Goal: Use online tool/utility: Use online tool/utility

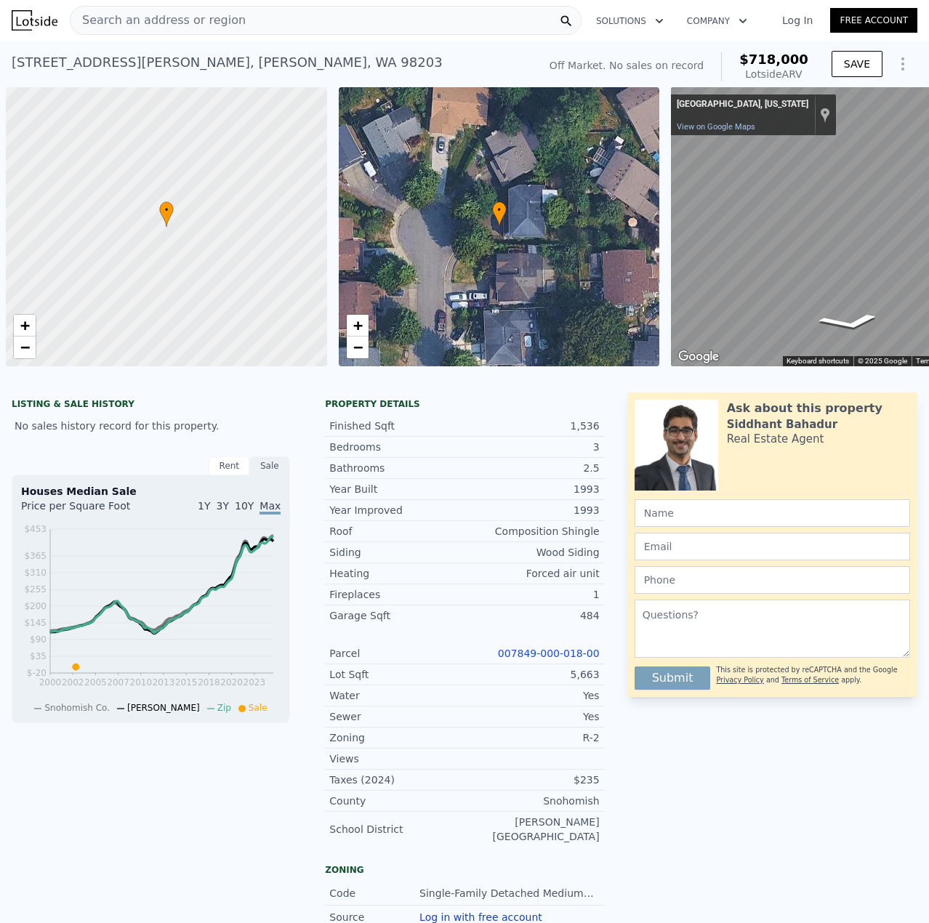
click at [337, 12] on div "Search an address or region" at bounding box center [326, 20] width 512 height 29
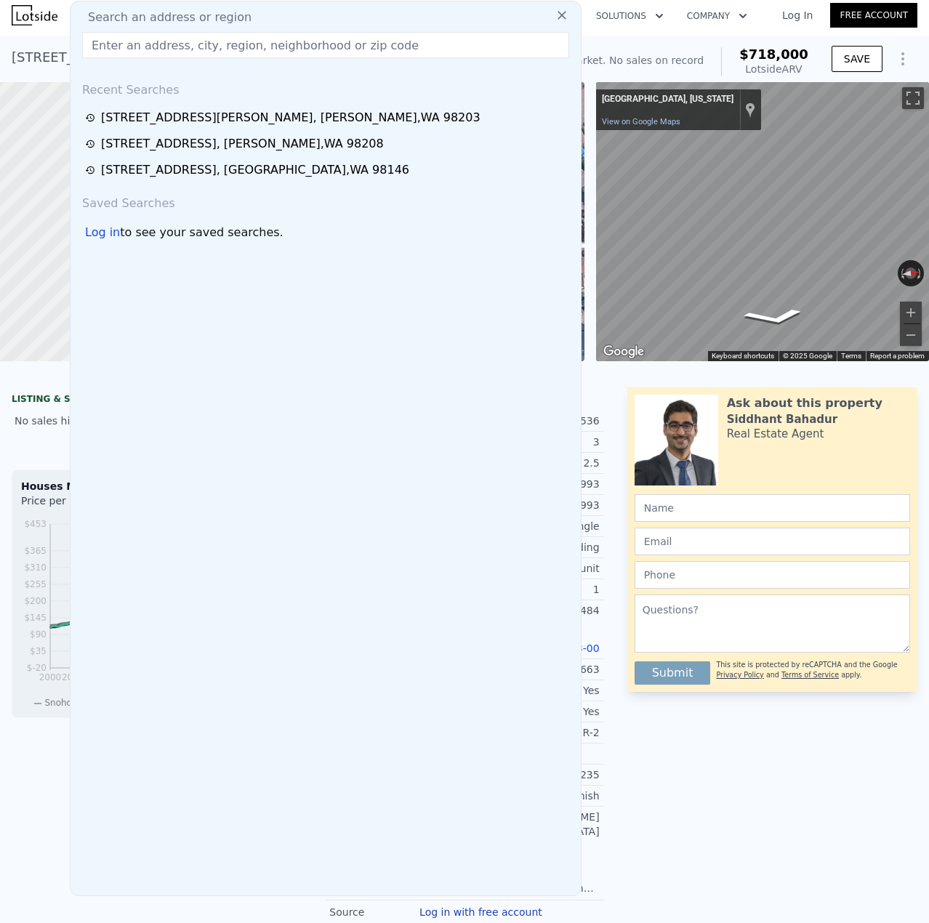
click at [304, 41] on input "text" at bounding box center [325, 45] width 487 height 26
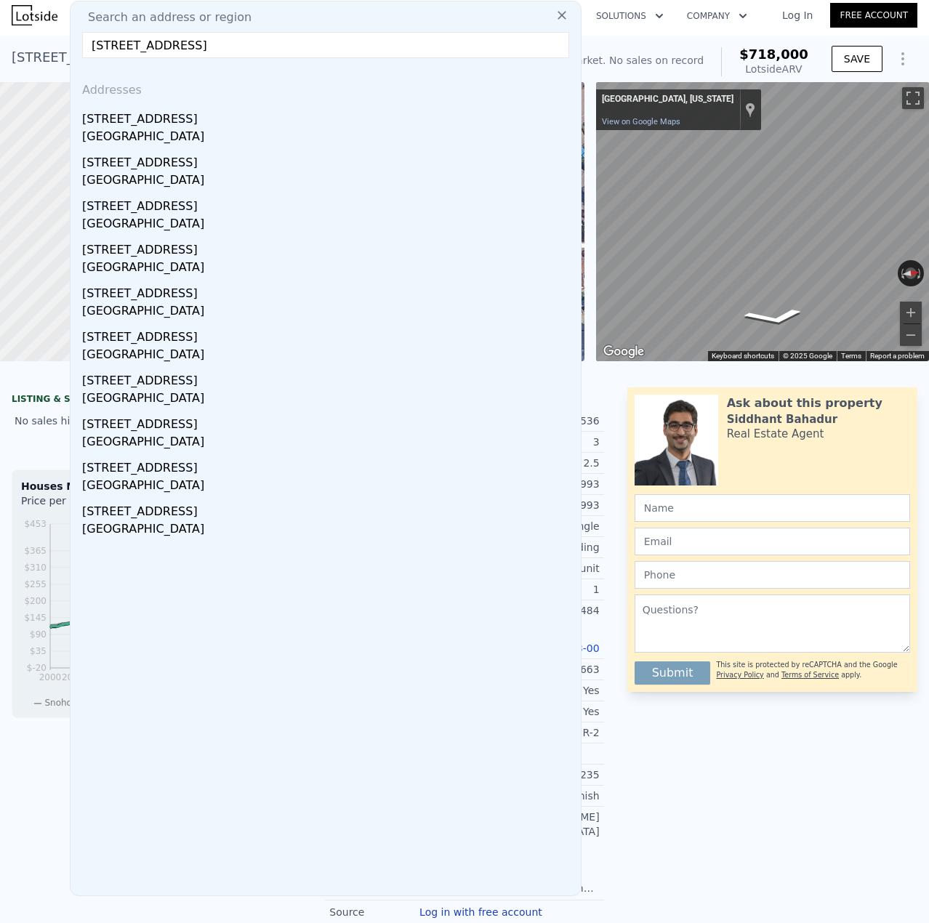
type input "[STREET_ADDRESS]"
click at [178, 123] on div "[STREET_ADDRESS]" at bounding box center [328, 116] width 493 height 23
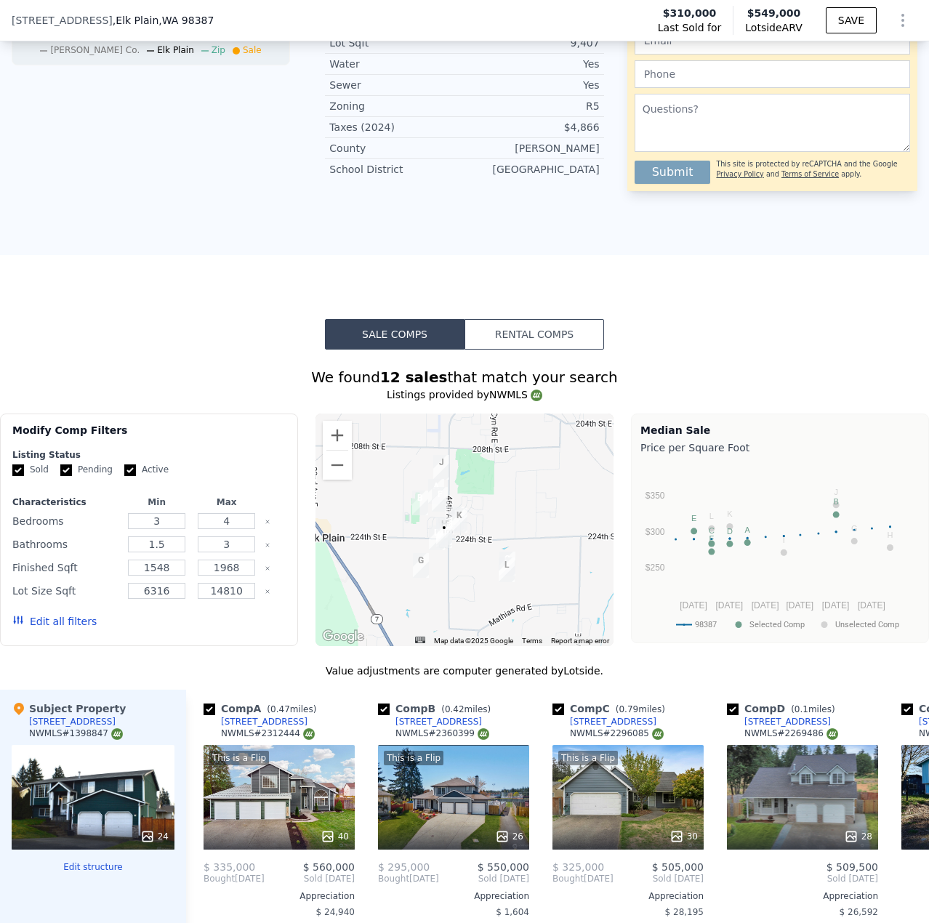
scroll to position [800, 0]
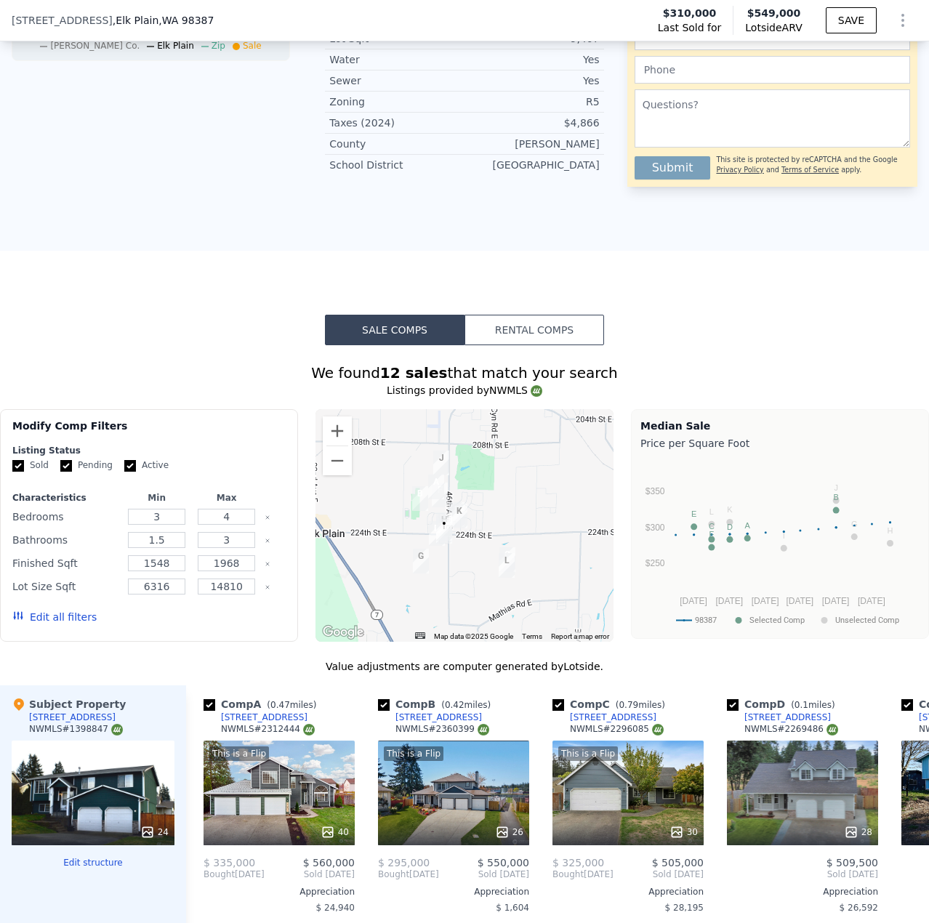
click at [129, 818] on div "24" at bounding box center [93, 793] width 163 height 105
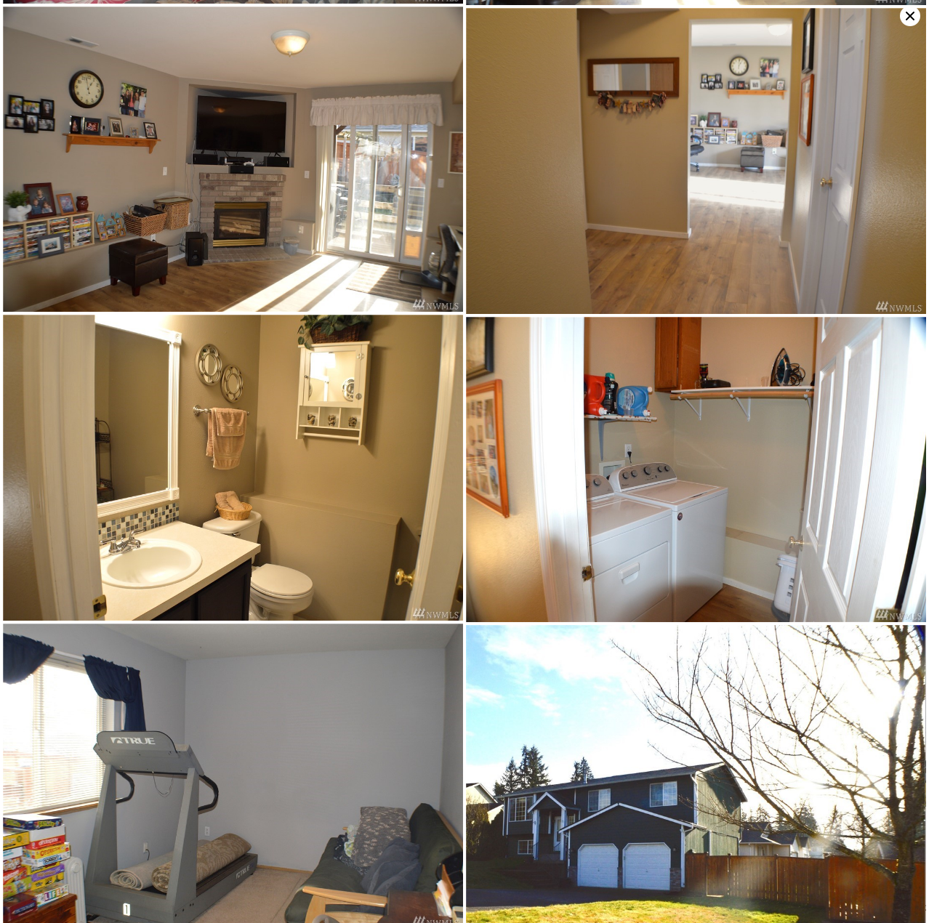
scroll to position [1525, 0]
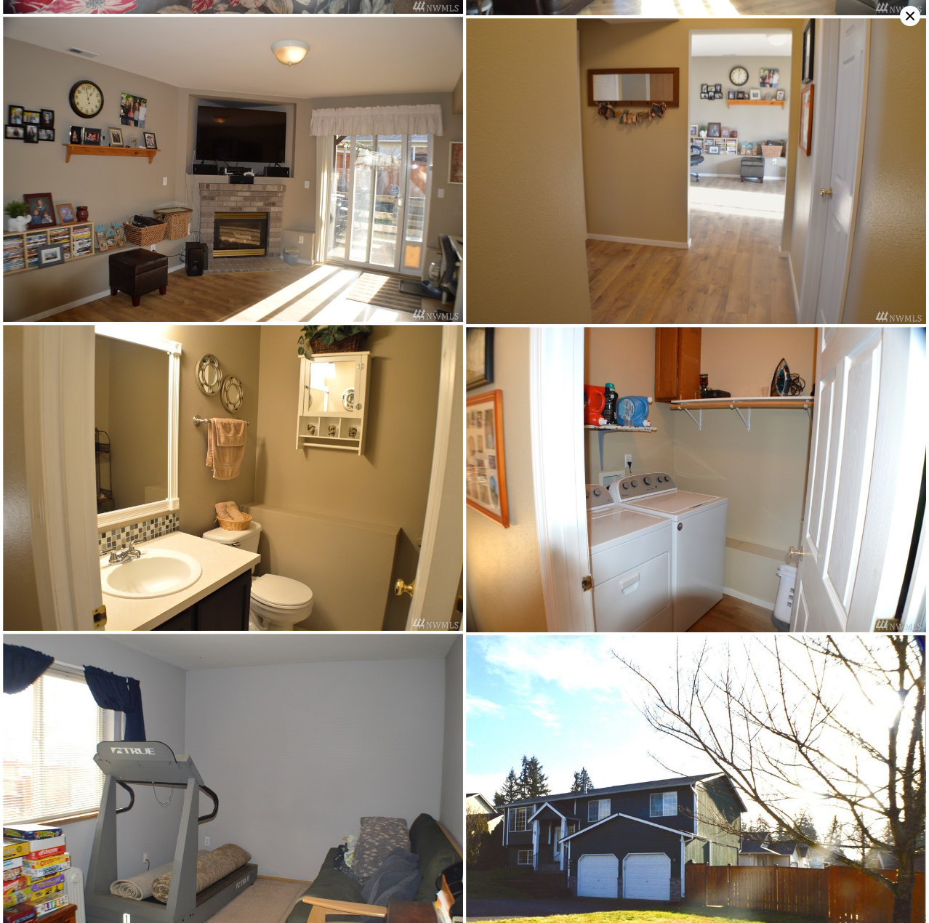
click at [907, 16] on icon at bounding box center [910, 16] width 20 height 20
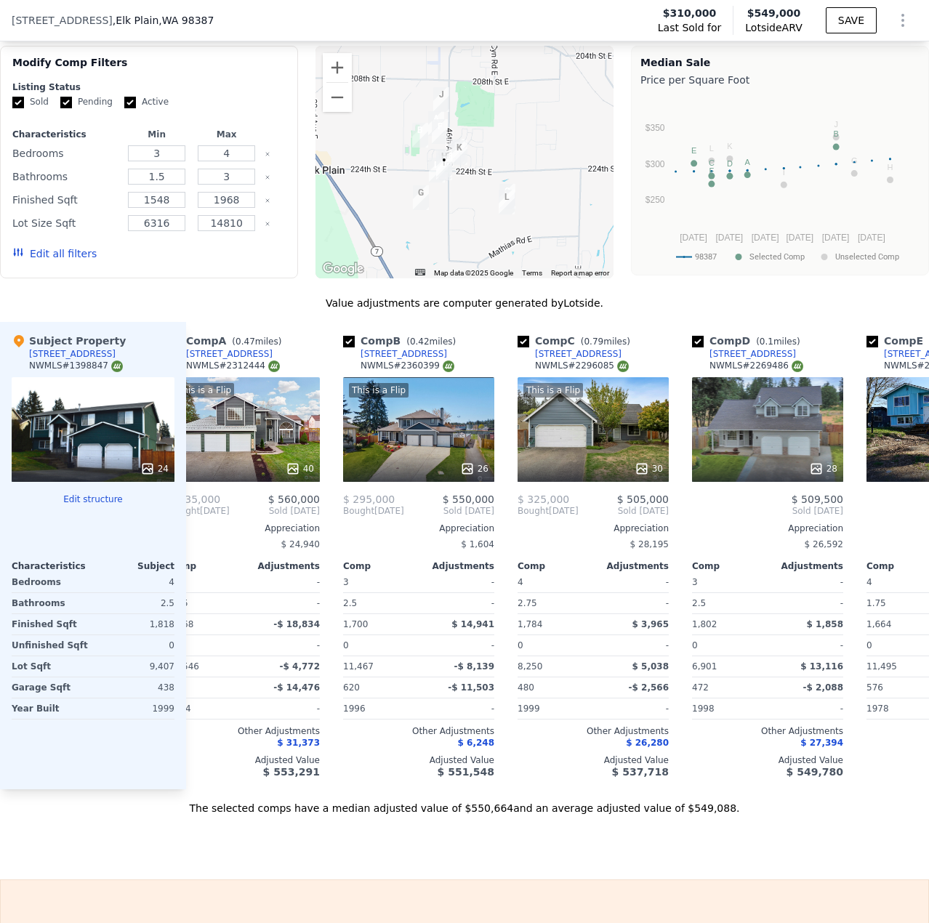
scroll to position [0, 0]
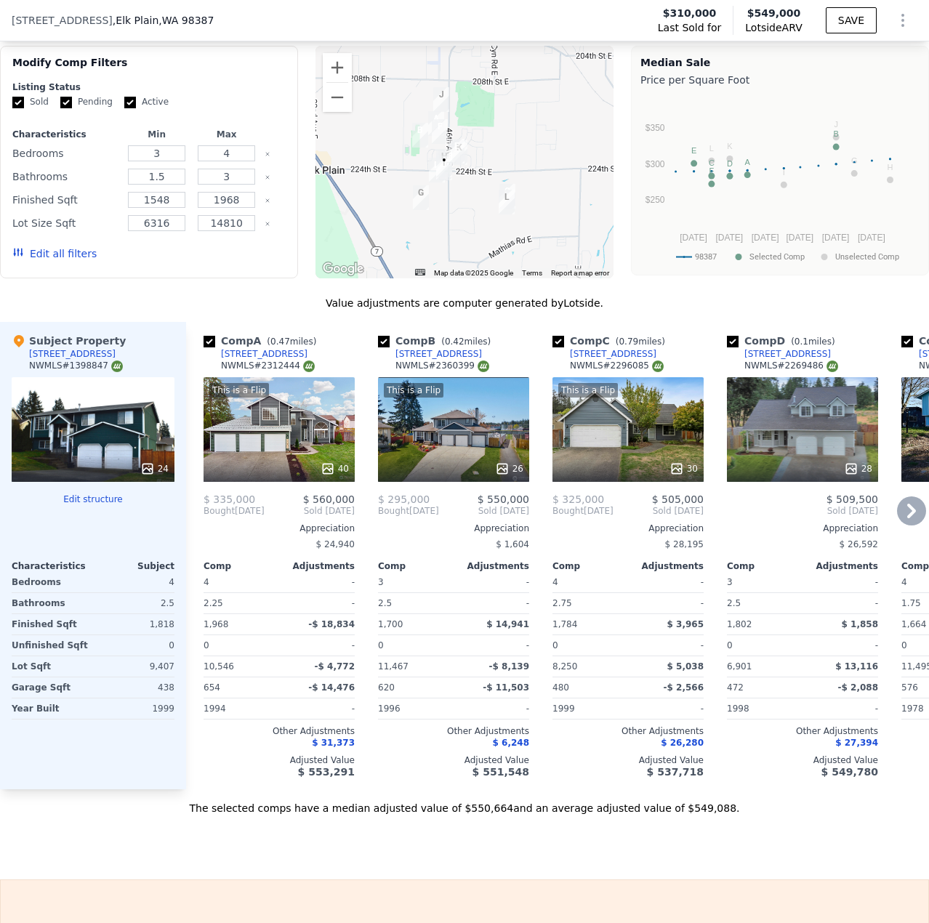
click at [901, 508] on icon at bounding box center [911, 511] width 29 height 29
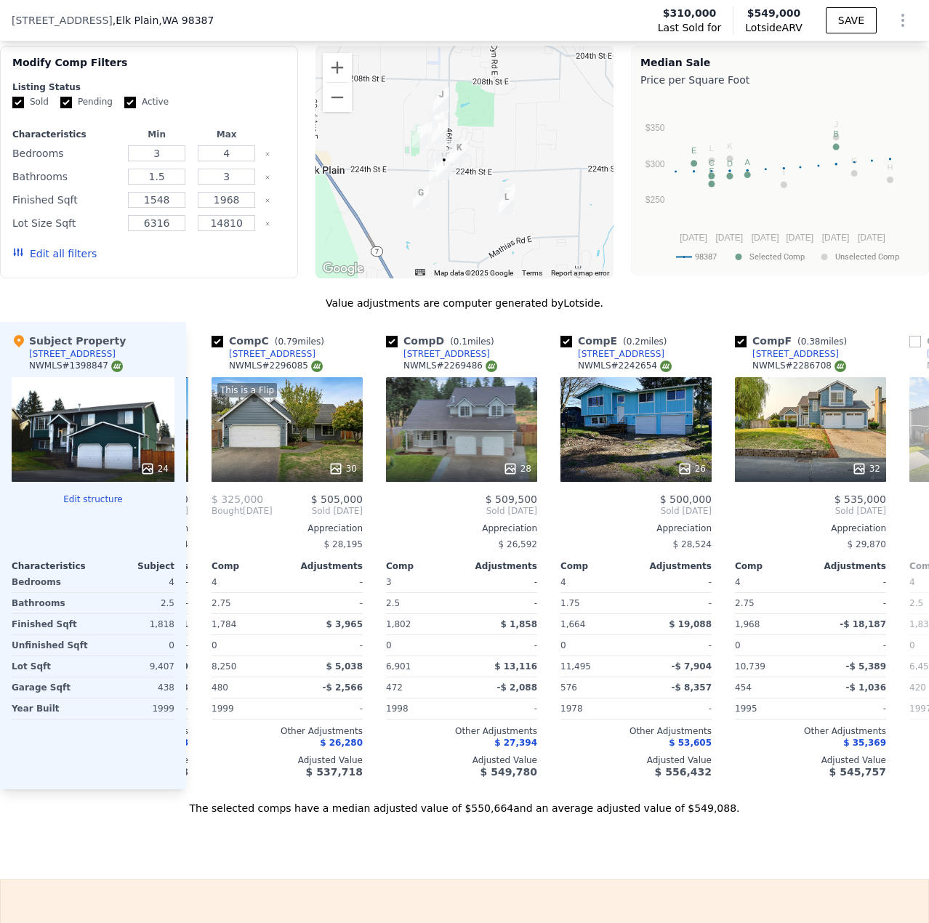
scroll to position [0, 349]
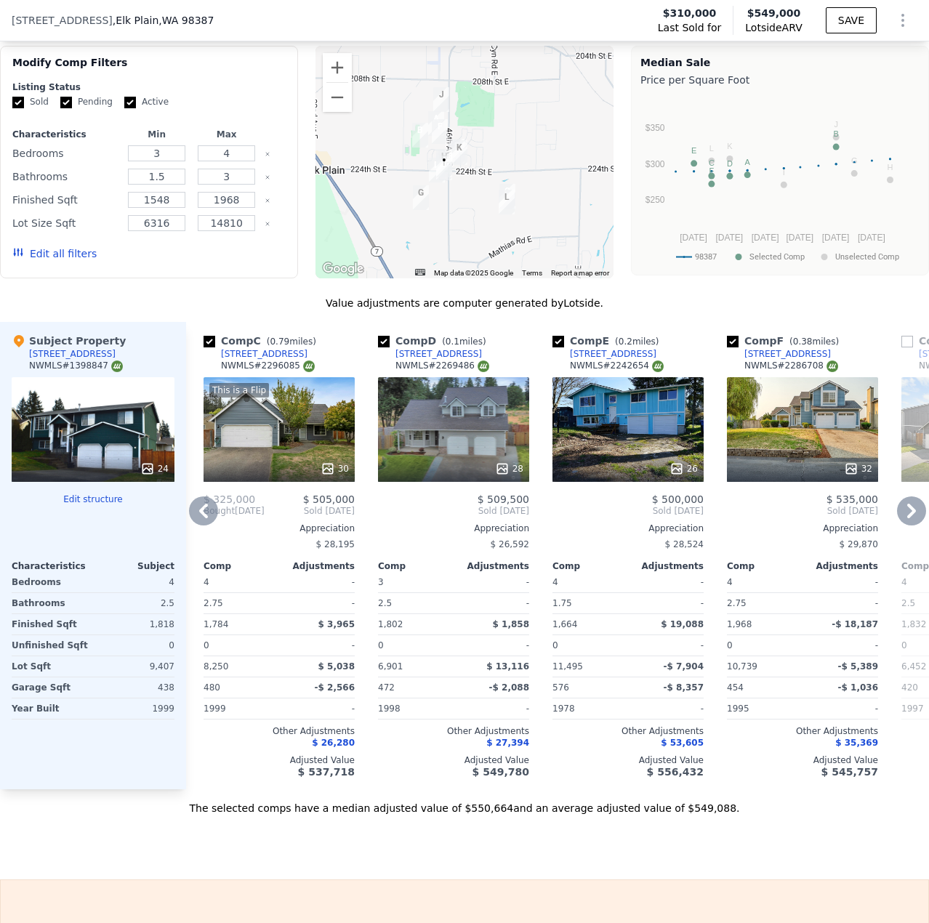
click at [901, 526] on icon at bounding box center [911, 511] width 29 height 29
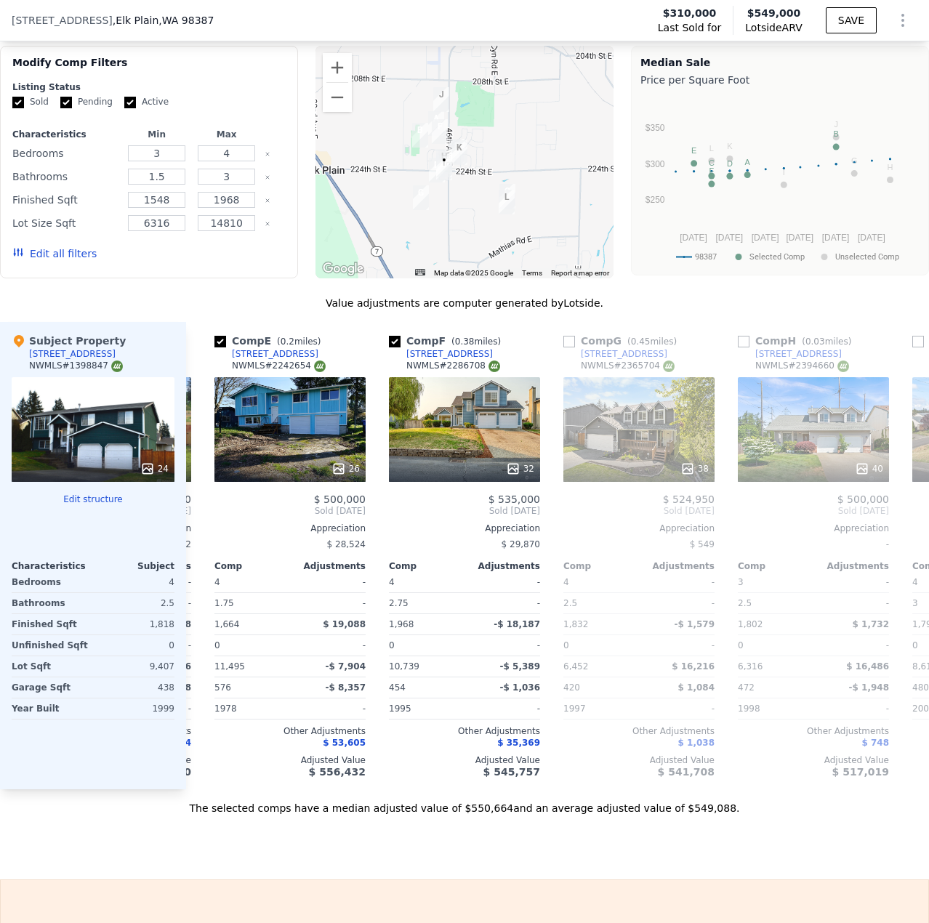
scroll to position [0, 698]
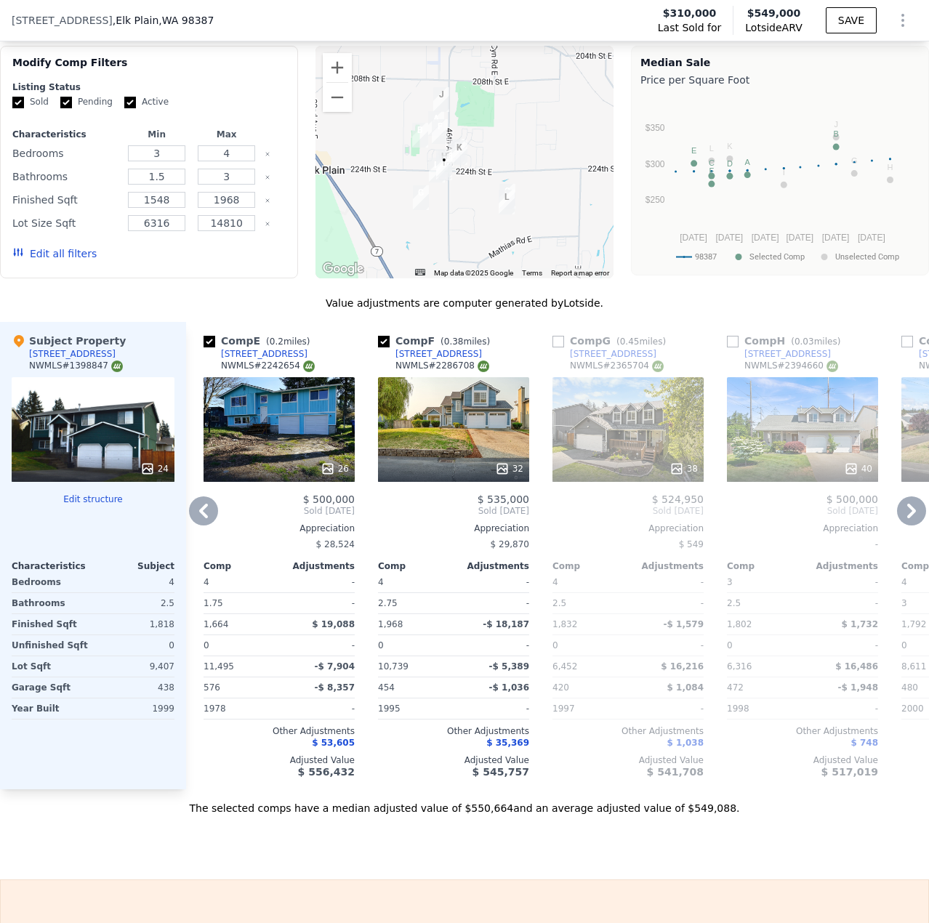
click at [637, 432] on div "38" at bounding box center [628, 429] width 151 height 105
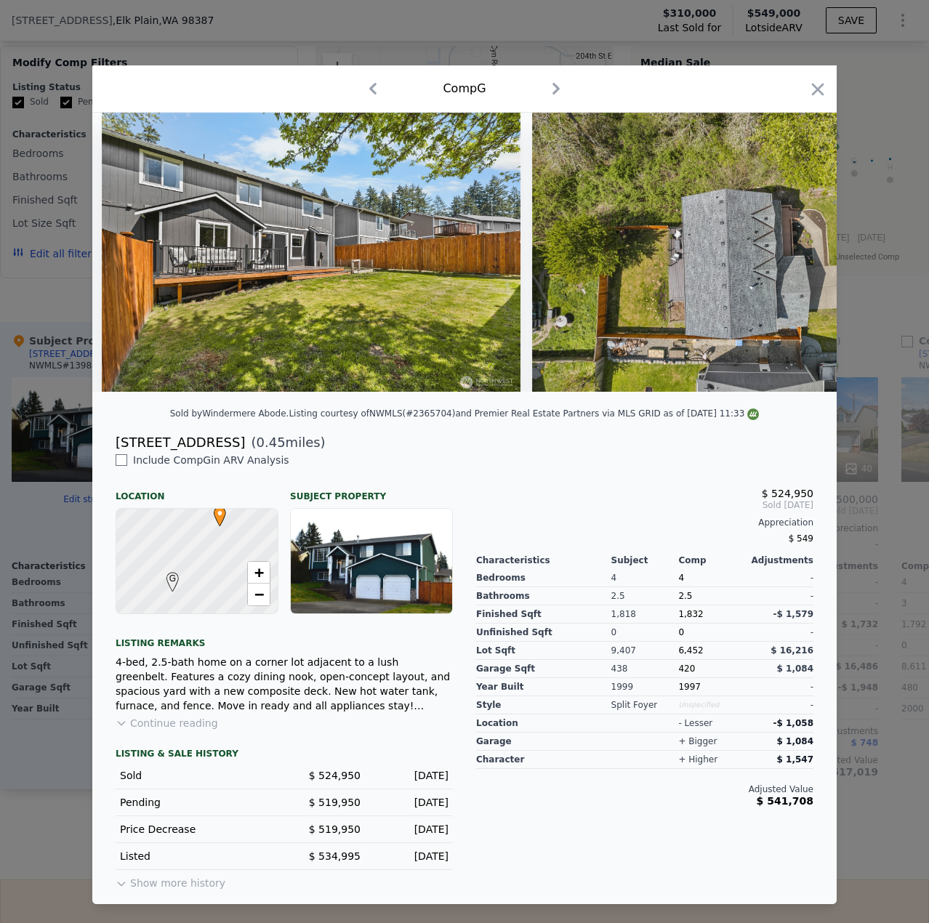
scroll to position [0, 15242]
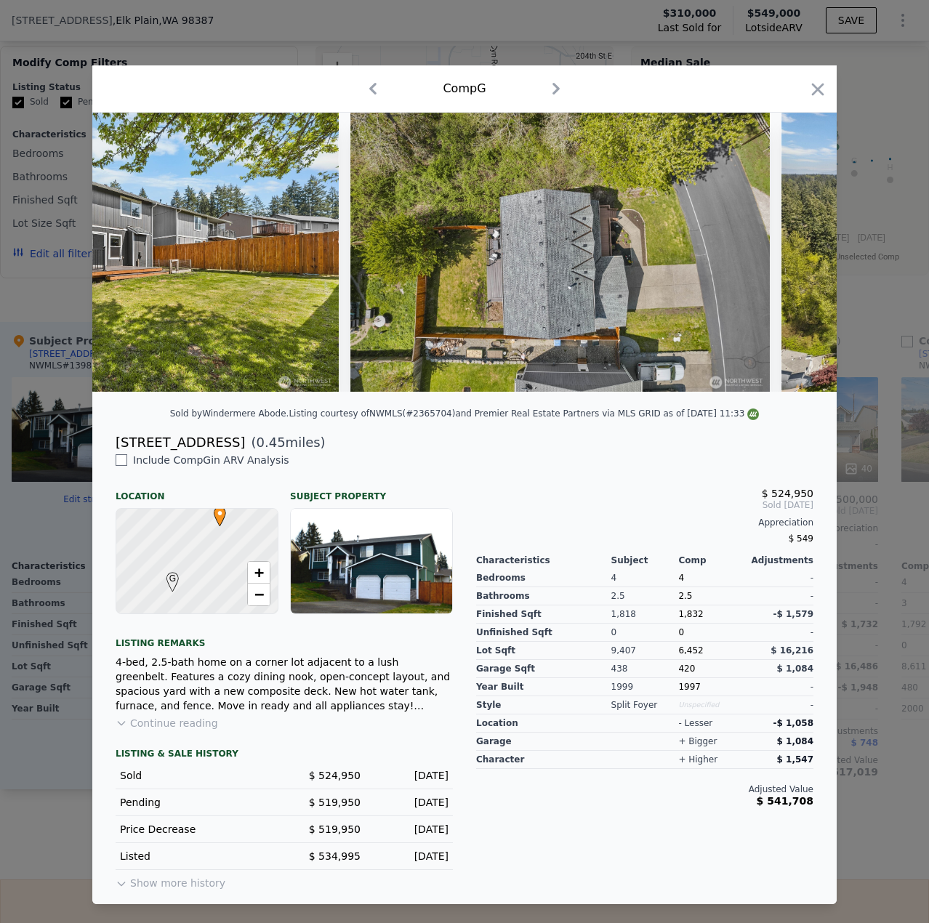
click at [822, 100] on div "Comp G" at bounding box center [464, 88] width 745 height 47
click at [824, 91] on icon "button" at bounding box center [818, 89] width 20 height 20
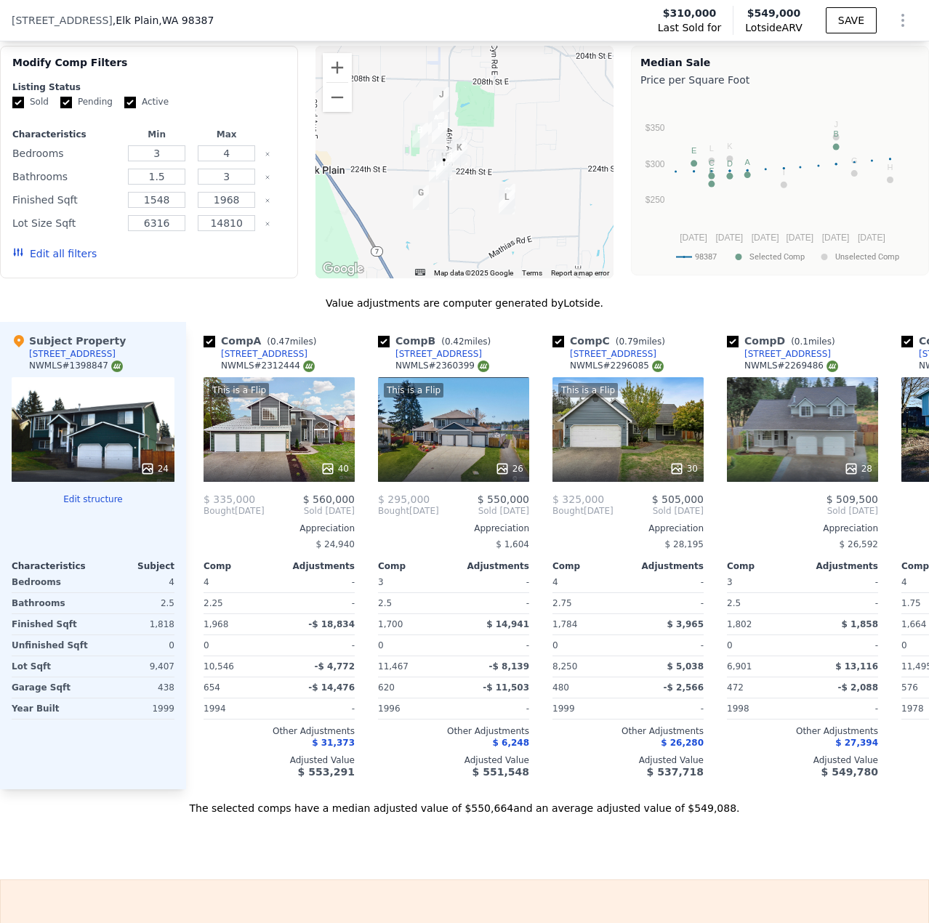
scroll to position [0, 698]
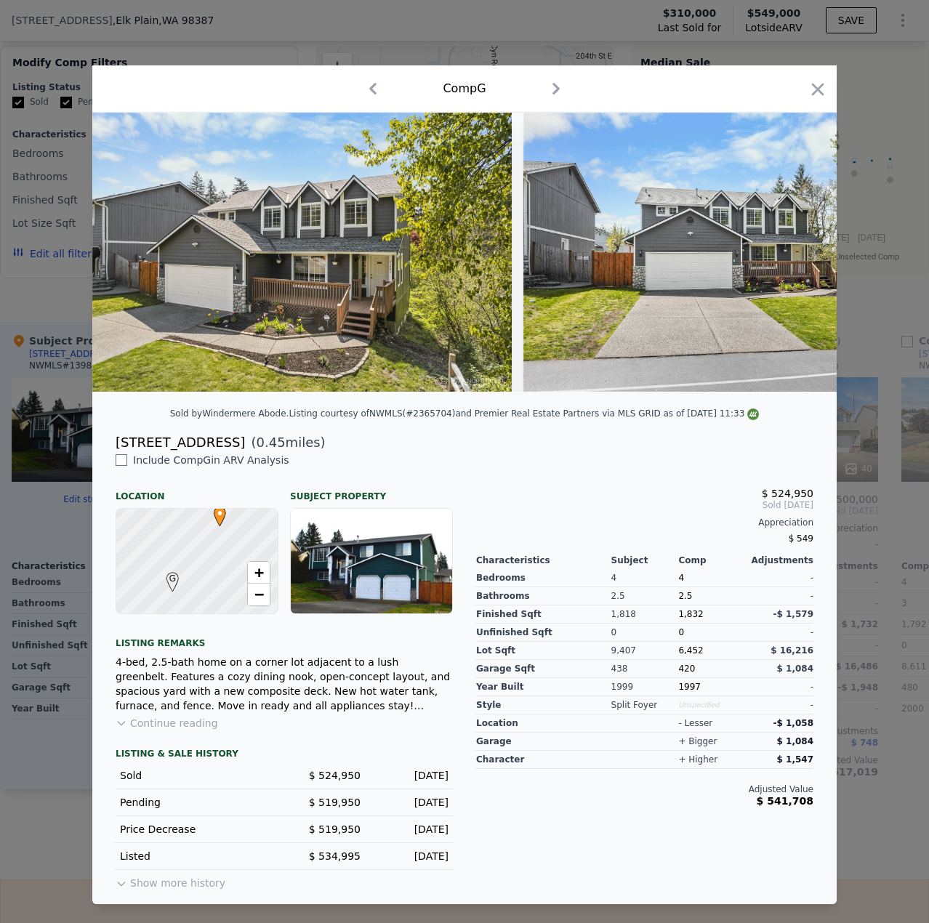
type input "1.75"
type input "2.5"
type input "1100"
type input "2146"
type input "5663"
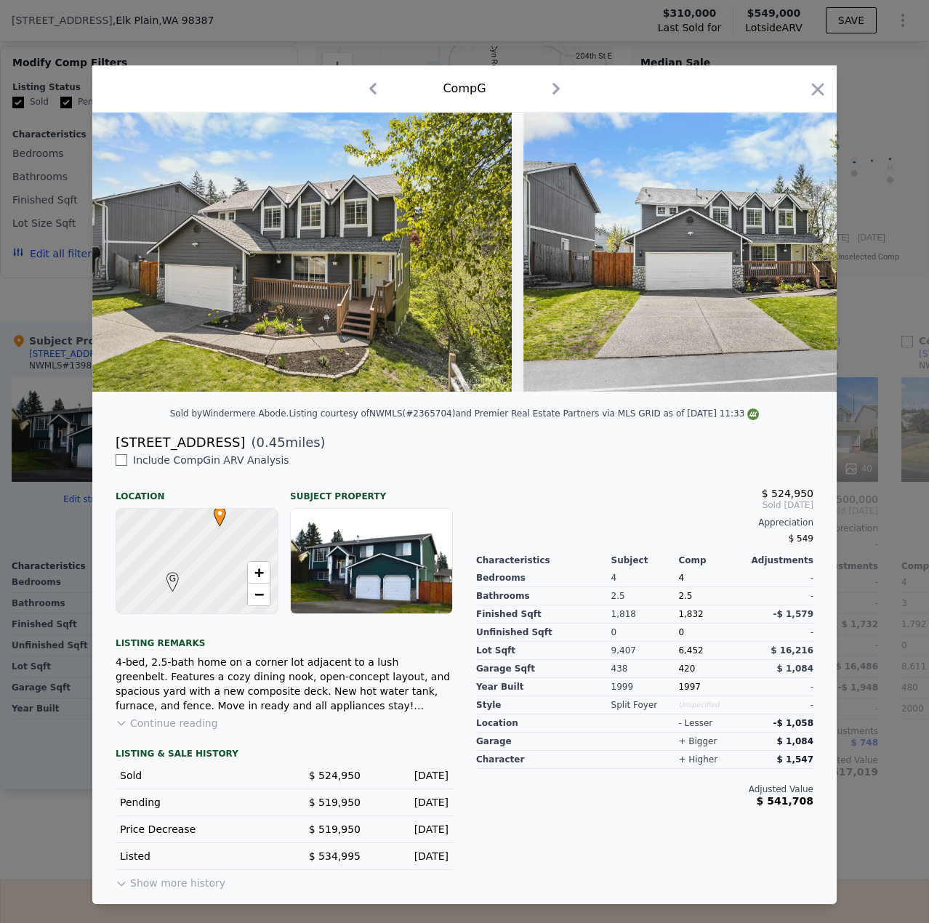
type input "10019"
type input "$ 718,000"
type input "5"
type input "$ 30,002"
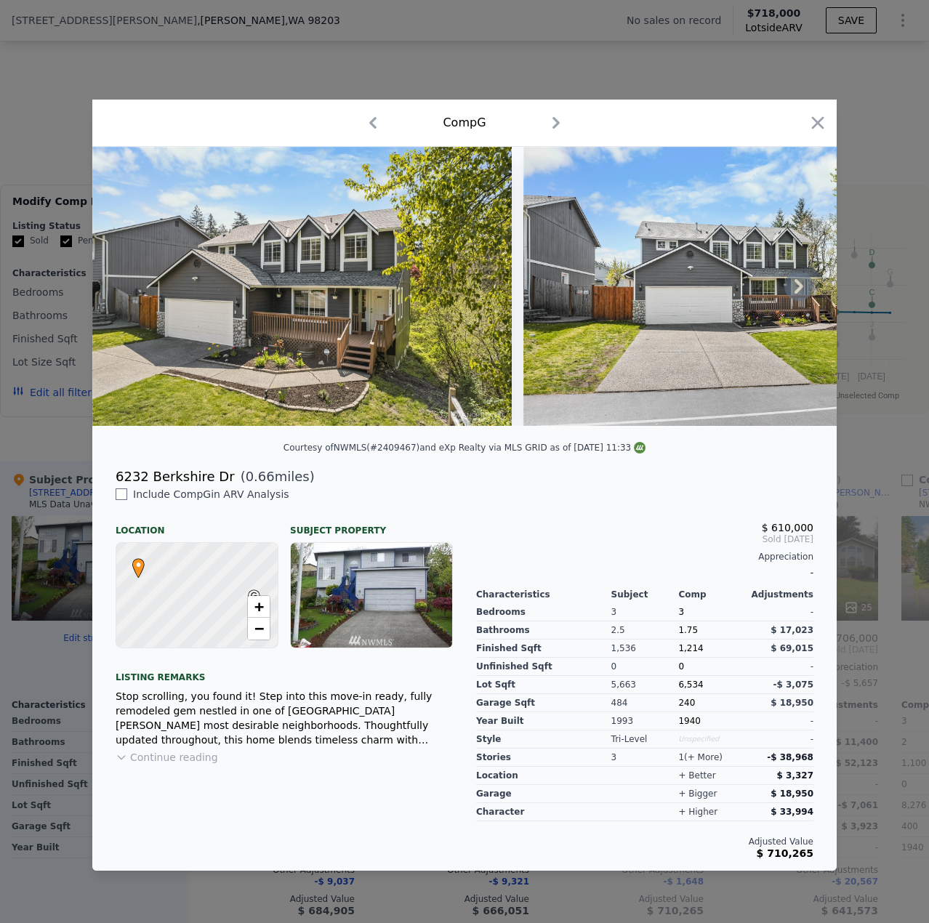
scroll to position [1303, 0]
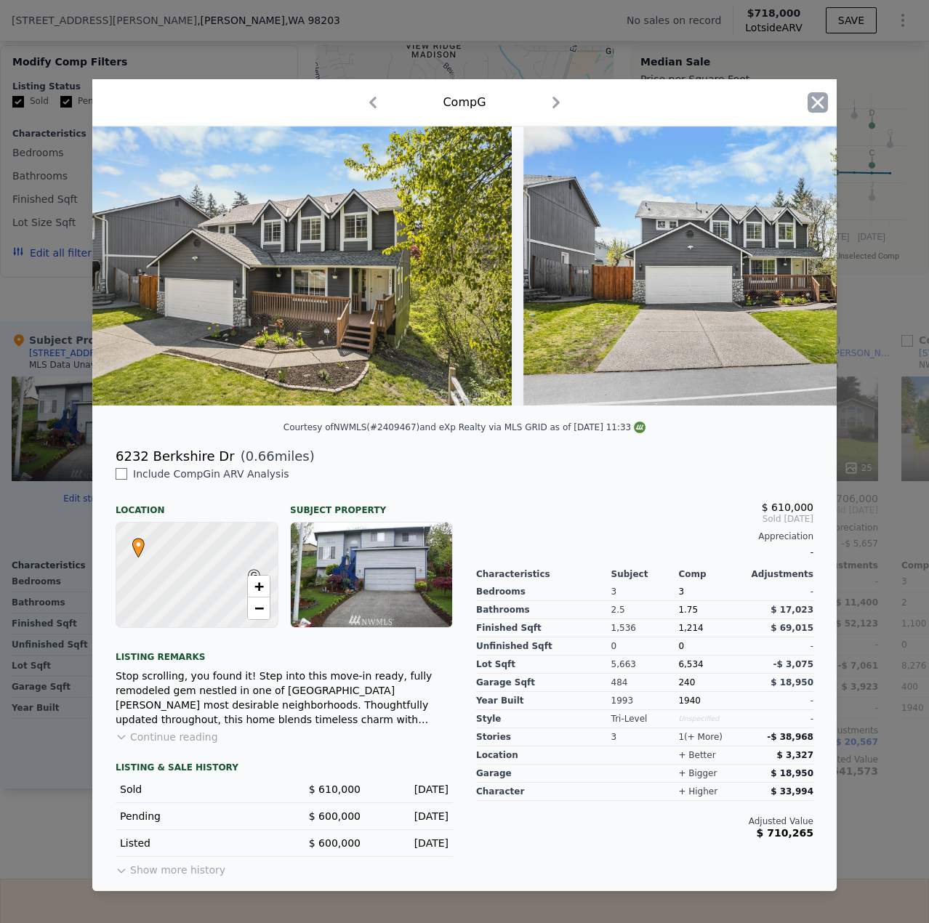
click at [816, 97] on icon "button" at bounding box center [818, 102] width 20 height 20
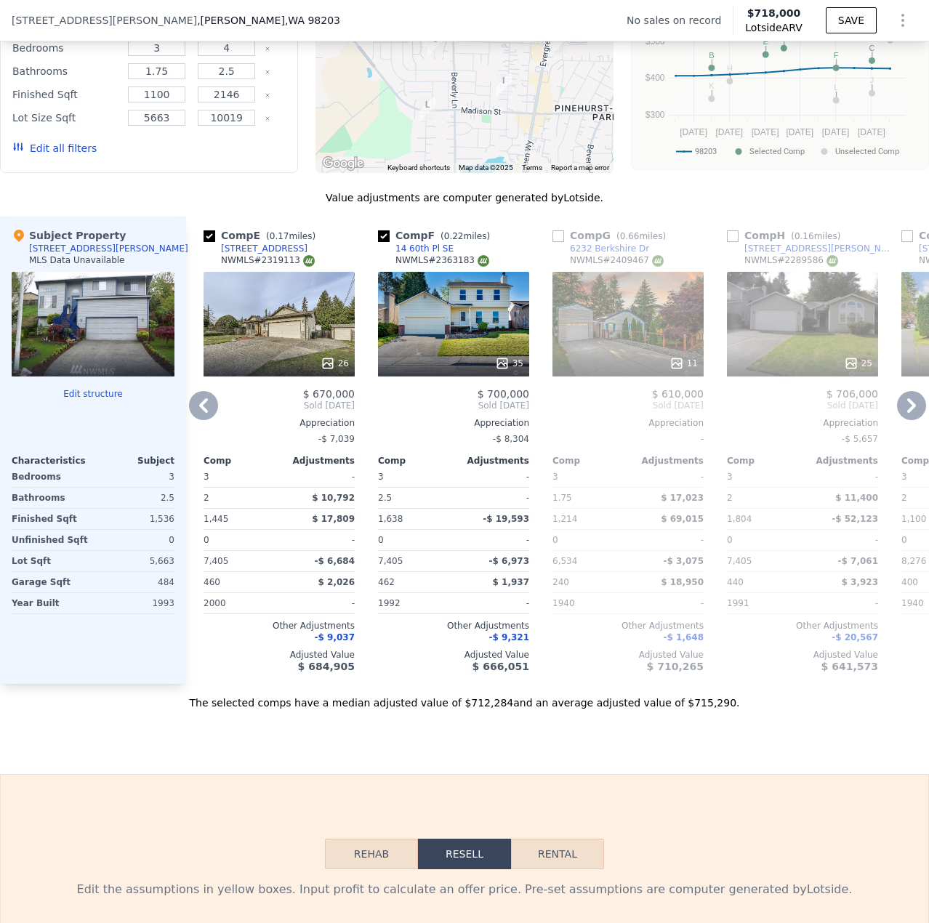
scroll to position [1448, 0]
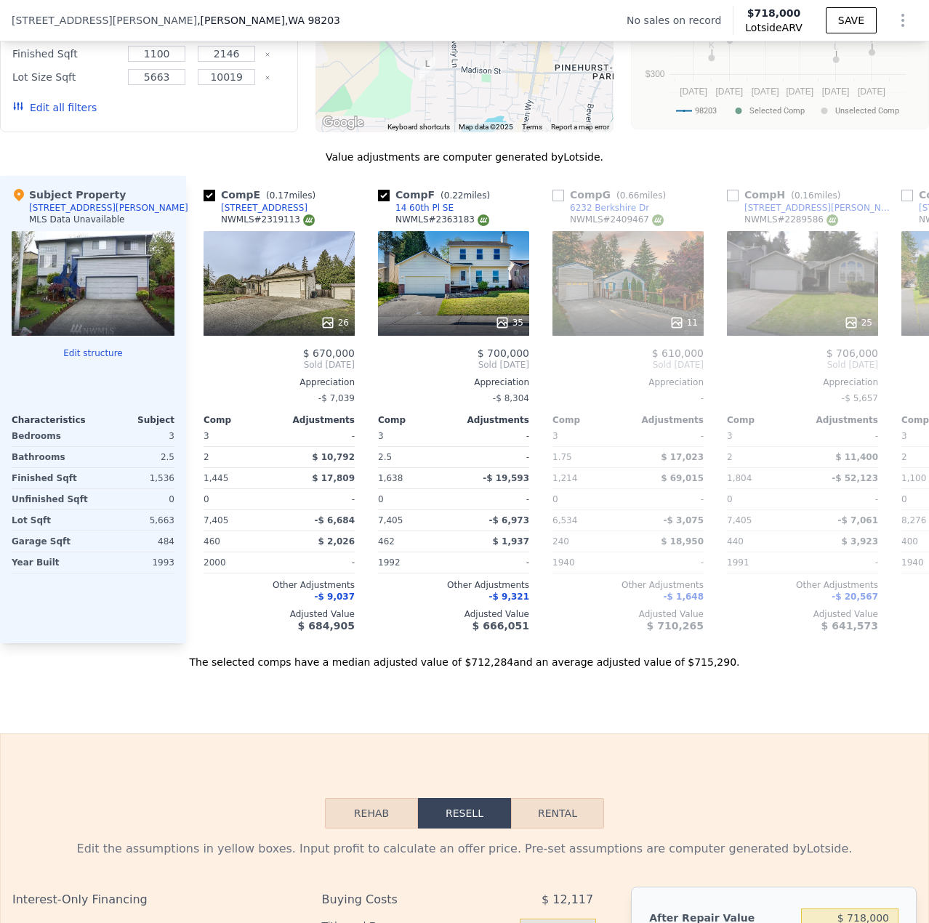
click at [109, 272] on div at bounding box center [93, 283] width 163 height 105
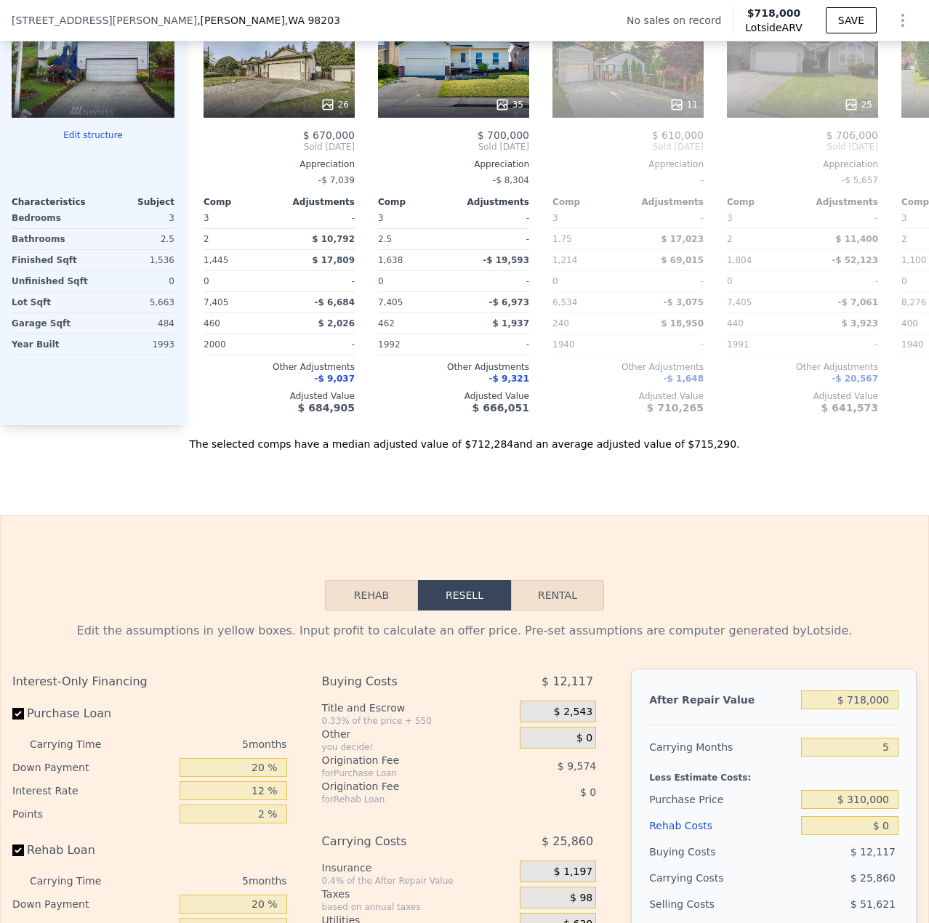
scroll to position [2103, 0]
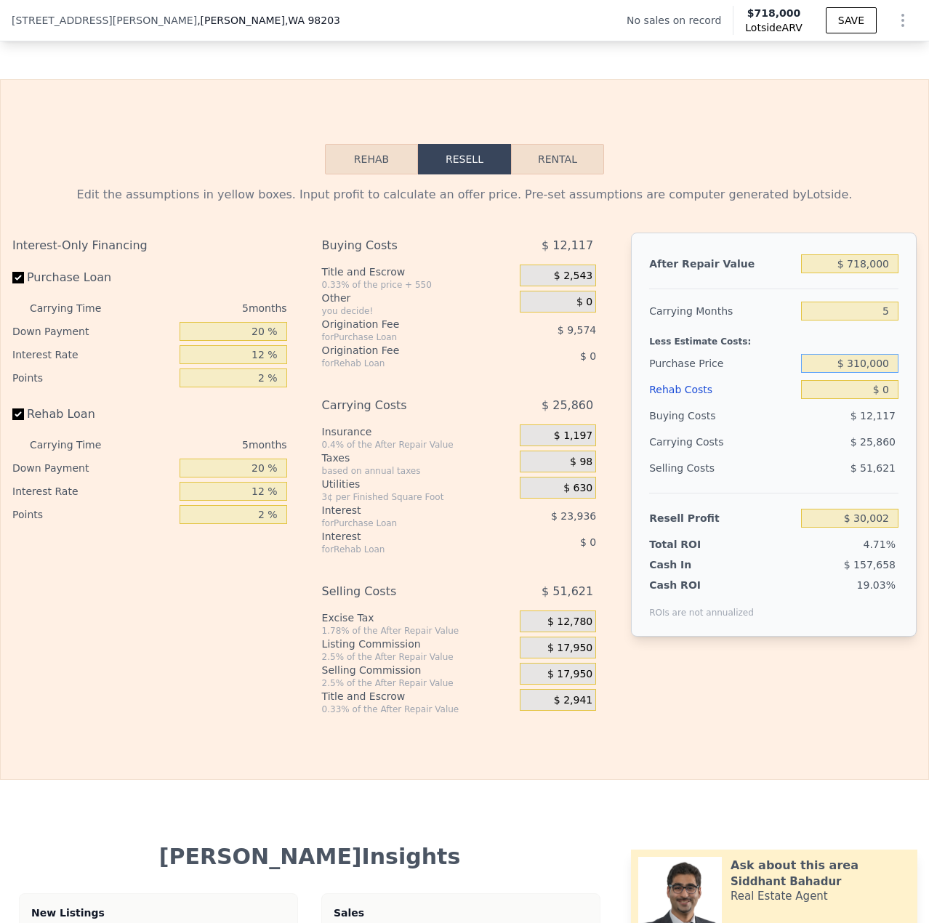
click at [850, 372] on input "$ 310,000" at bounding box center [849, 363] width 97 height 19
click at [860, 373] on input "$ 52,810,000" at bounding box center [849, 363] width 97 height 19
type input "$ 528,000"
click at [880, 399] on input "$ 0" at bounding box center [849, 389] width 97 height 19
type input "$ 104,578"
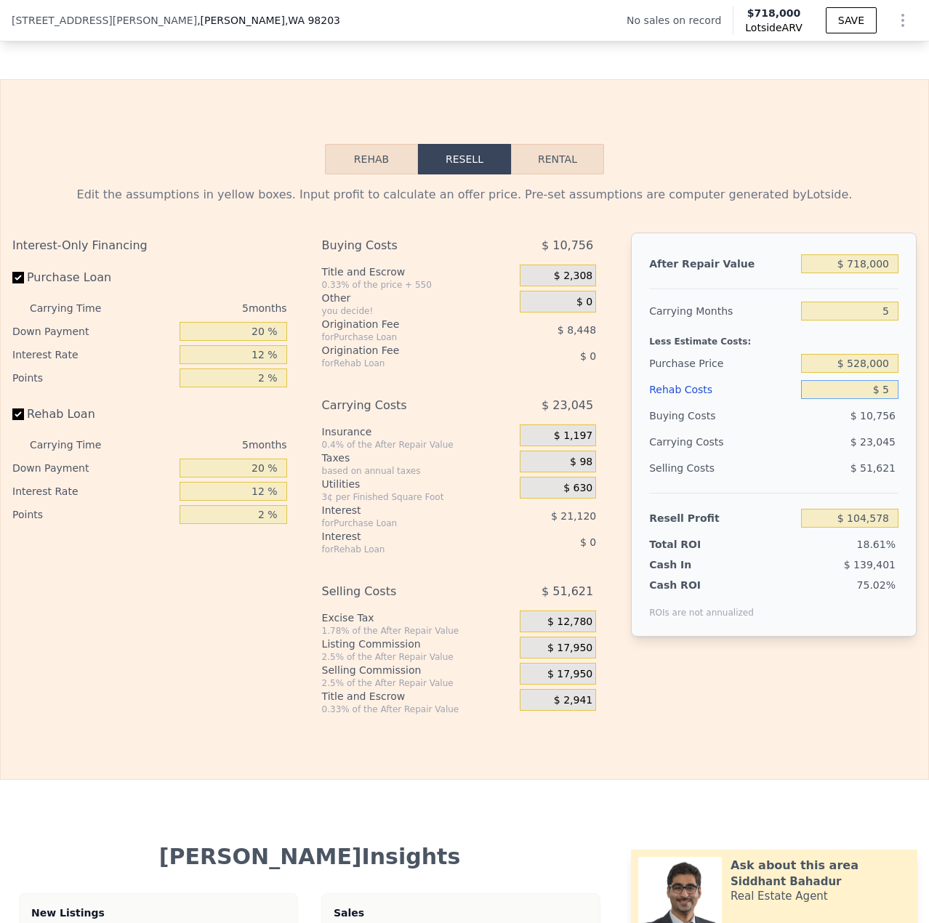
type input "-$ 5"
type input "$ 104,583"
type input "-$ 0"
type input "$ 104,578"
type input "-"
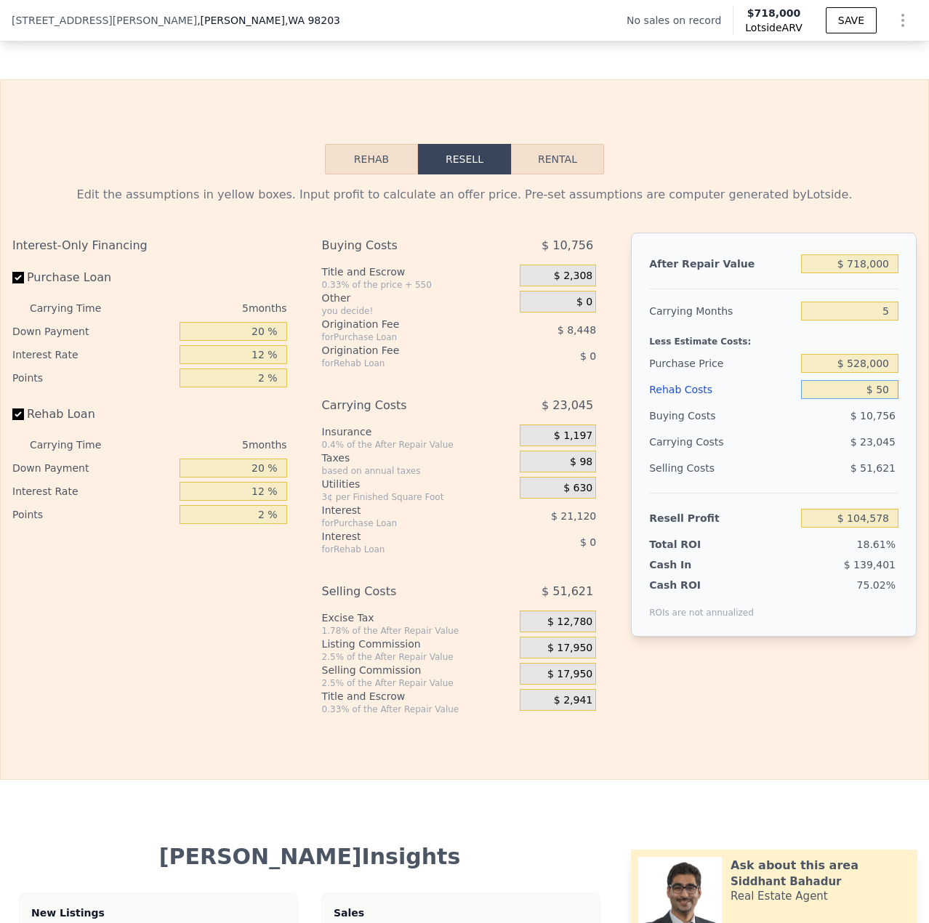
type input "$ 500"
type input "$ 104,050"
type input "$ 5,000"
type input "$ 99,298"
type input "$ 50,000"
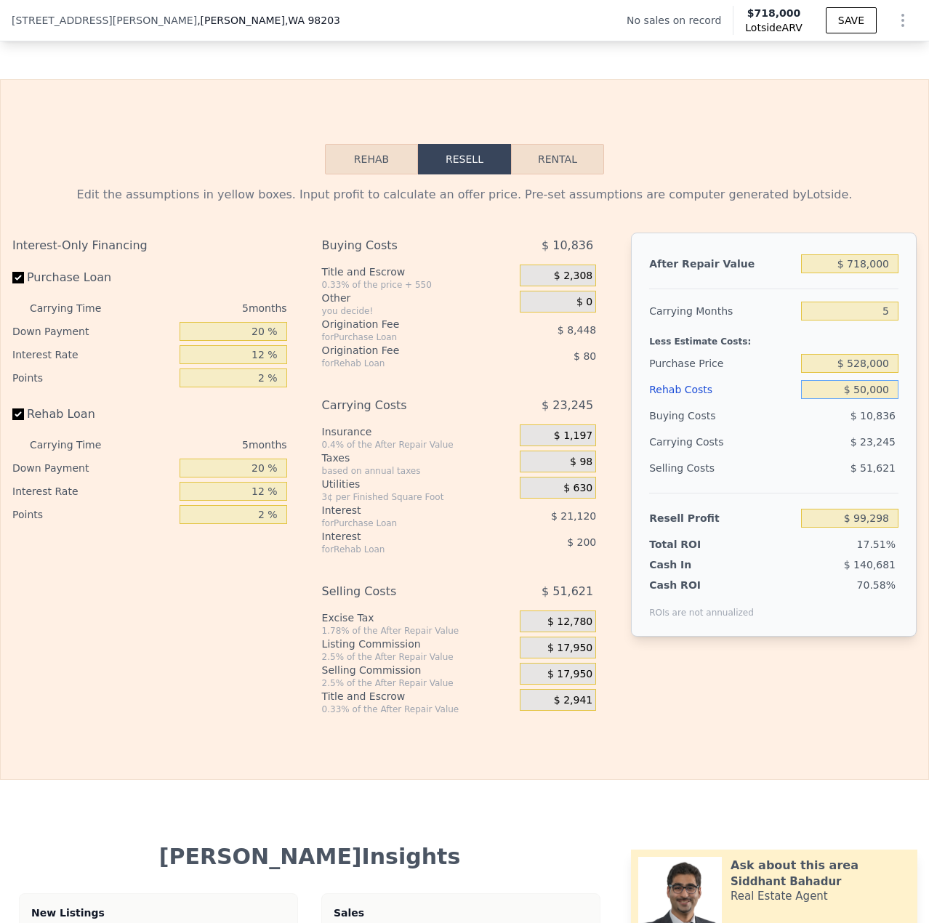
type input "$ 51,778"
type input "$ 50,000"
click at [857, 372] on input "$ 528,000" at bounding box center [849, 363] width 97 height 19
type input "$ 500,000"
click at [771, 481] on div "Selling Costs" at bounding box center [722, 468] width 146 height 26
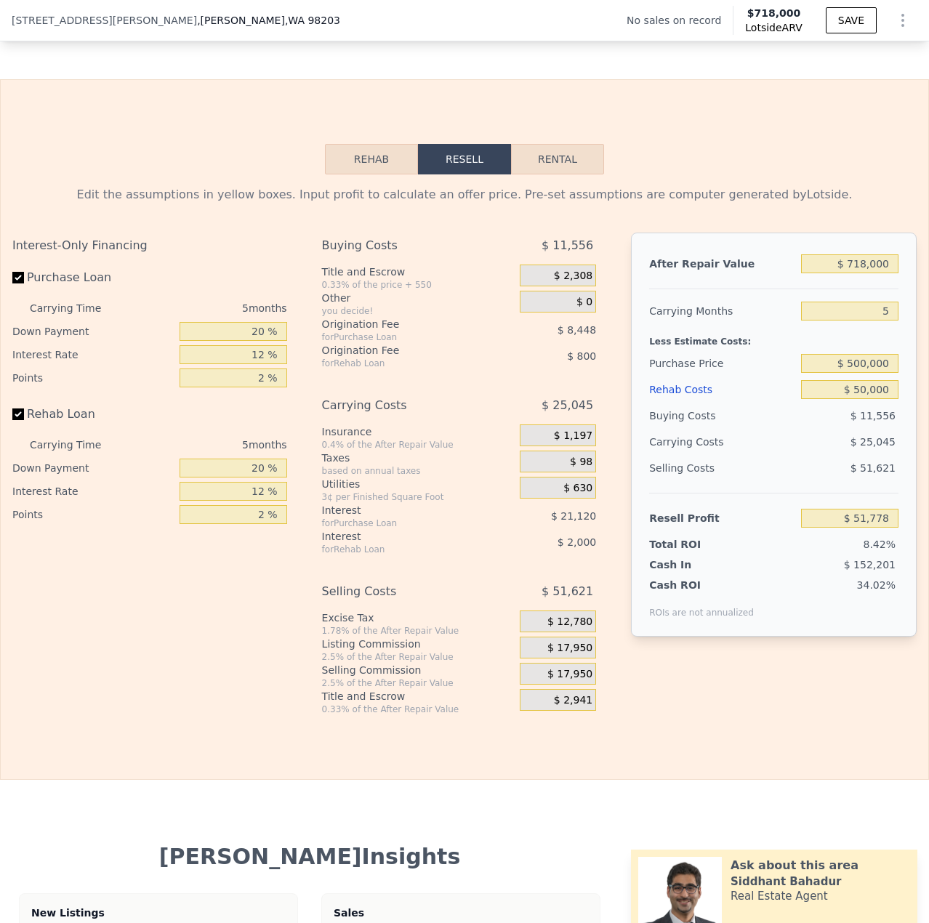
type input "$ 81,439"
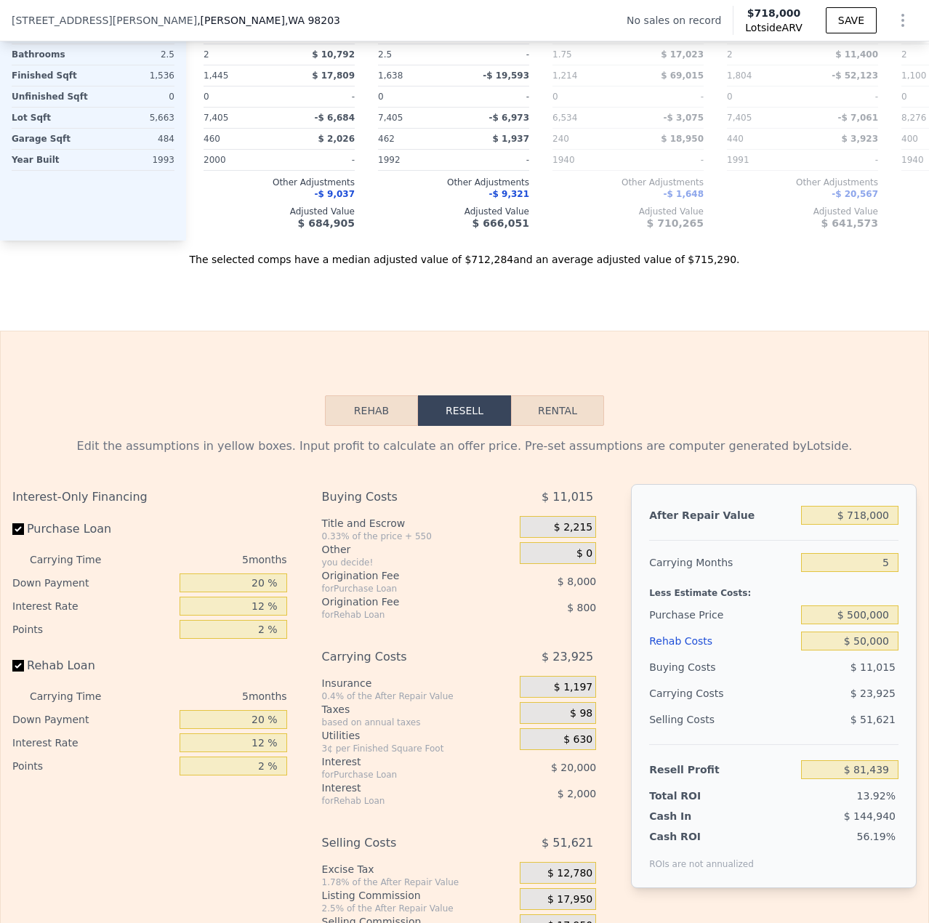
scroll to position [1521, 0]
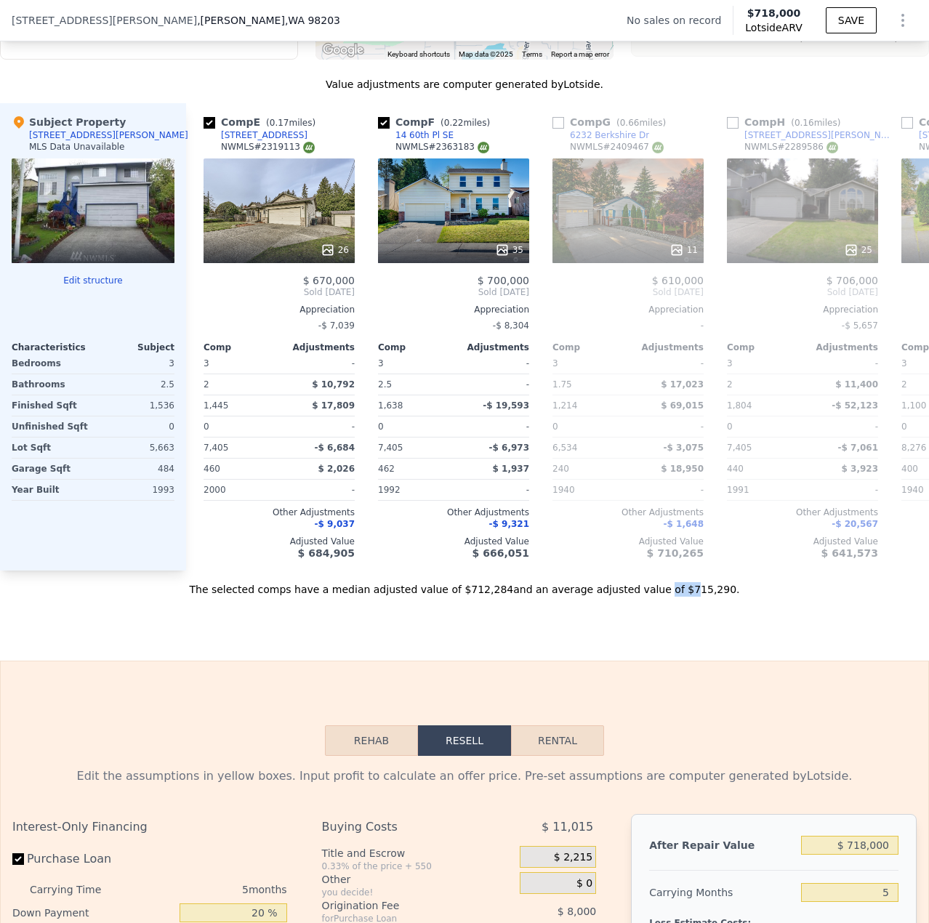
drag, startPoint x: 630, startPoint y: 585, endPoint x: 655, endPoint y: 582, distance: 24.9
click at [655, 582] on div "The selected comps have a median adjusted value of $712,284 and an average adju…" at bounding box center [464, 584] width 929 height 26
click at [729, 635] on div "Sale Comps Rental Comps We found 12 sales that match your search Filters Map Pr…" at bounding box center [464, 172] width 929 height 978
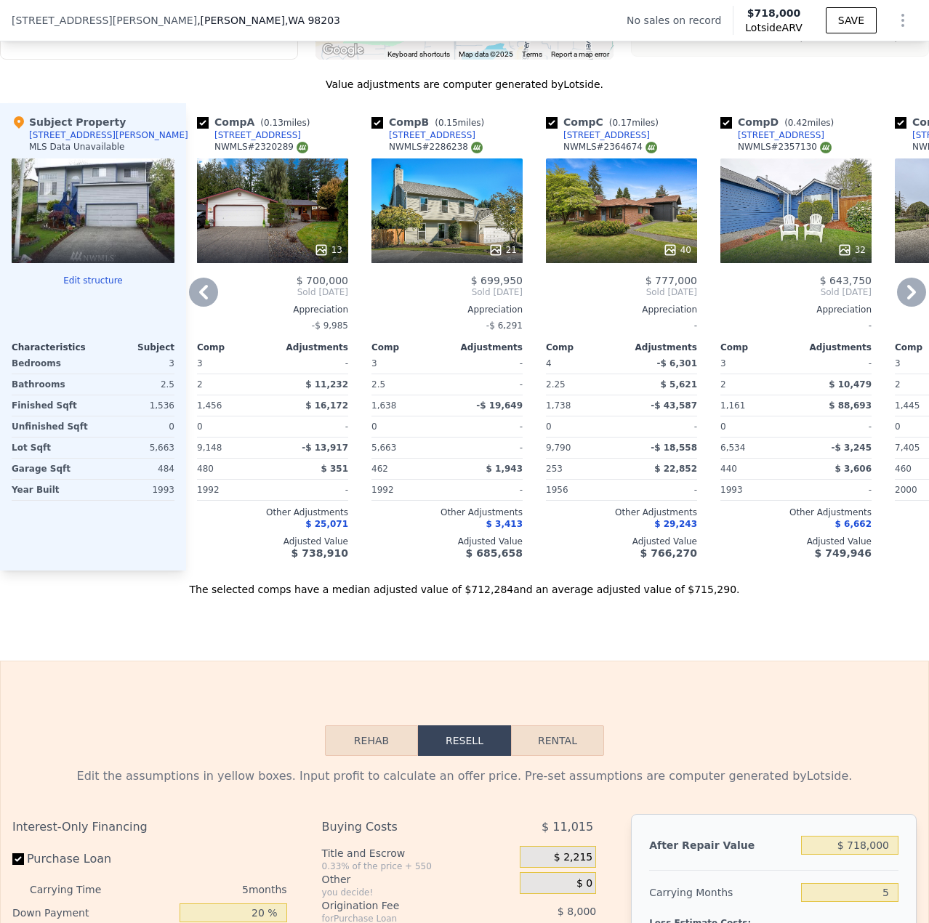
scroll to position [0, 0]
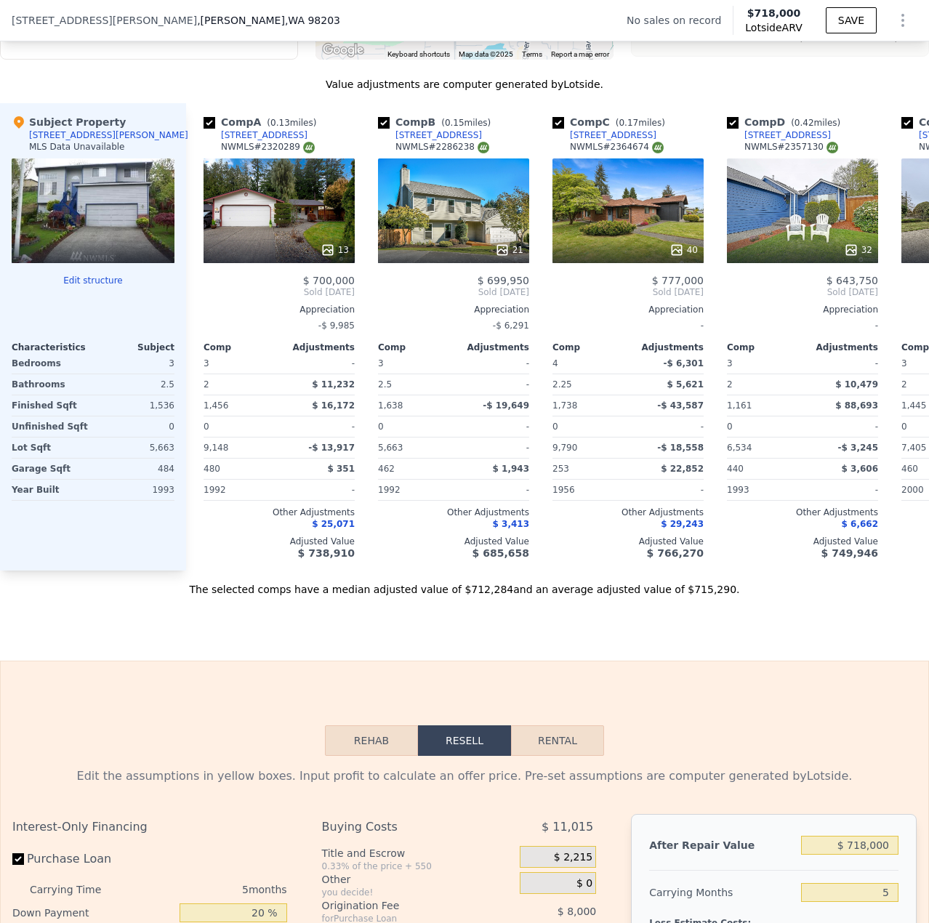
click at [104, 220] on div at bounding box center [93, 211] width 163 height 105
